Goal: Task Accomplishment & Management: Manage account settings

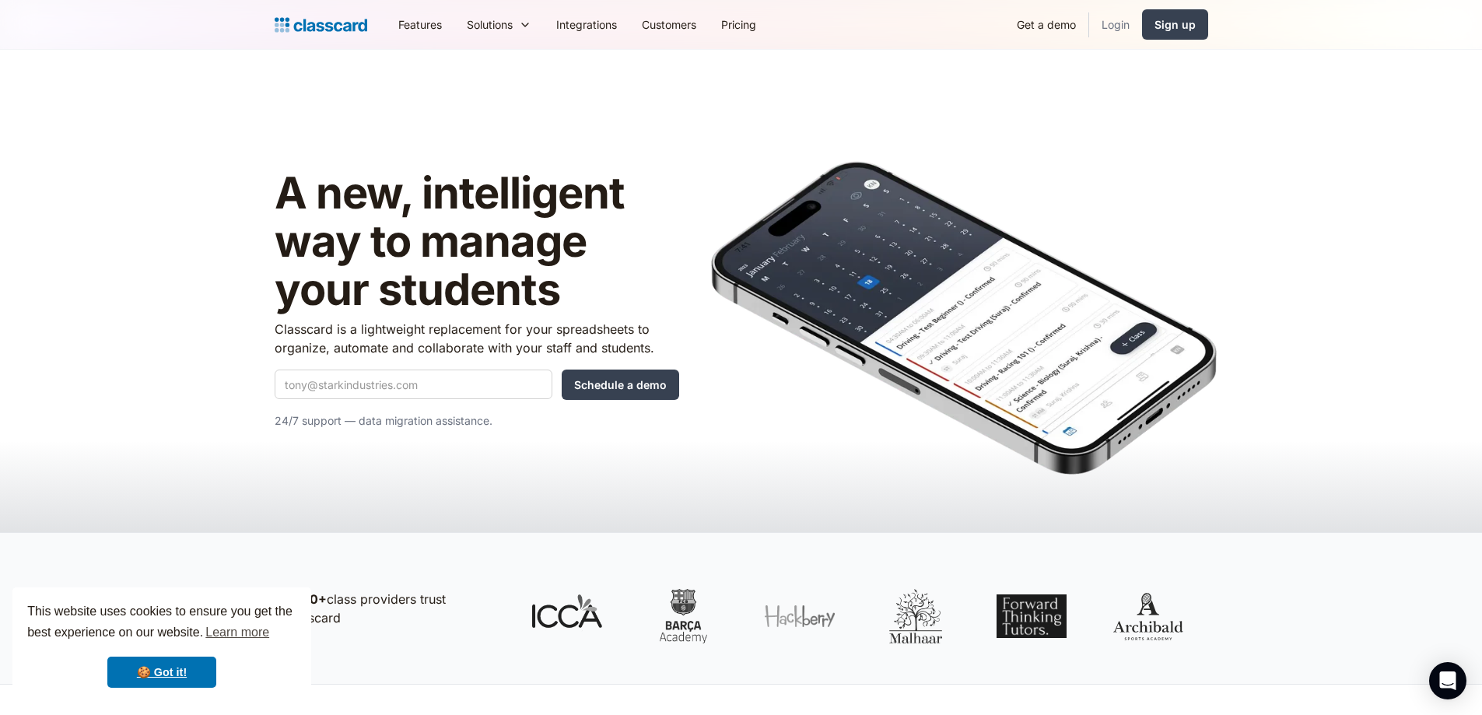
click at [1102, 30] on link "Login" at bounding box center [1115, 24] width 53 height 35
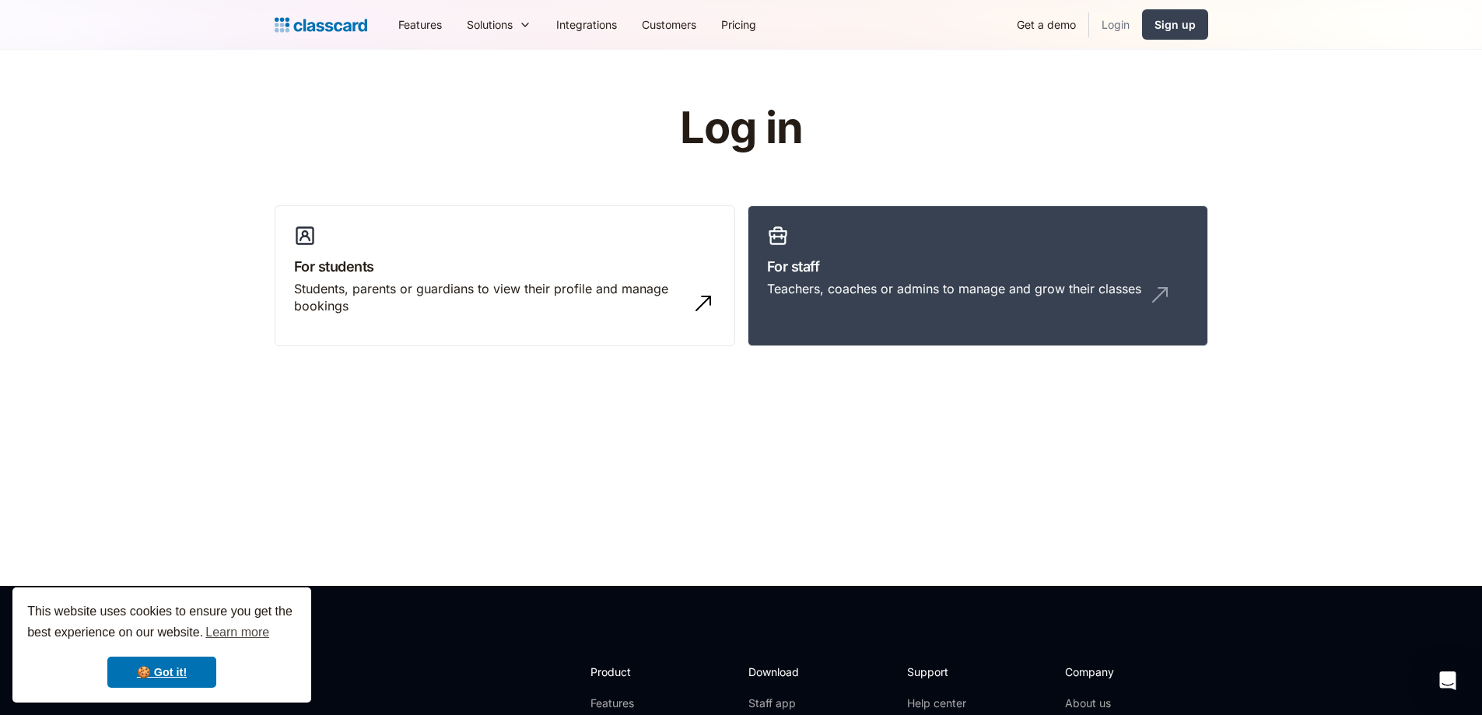
click at [1126, 25] on link "Login" at bounding box center [1115, 24] width 53 height 35
click at [969, 282] on div "Teachers, coaches or admins to manage and grow their classes" at bounding box center [954, 288] width 374 height 17
